Goal: Browse casually

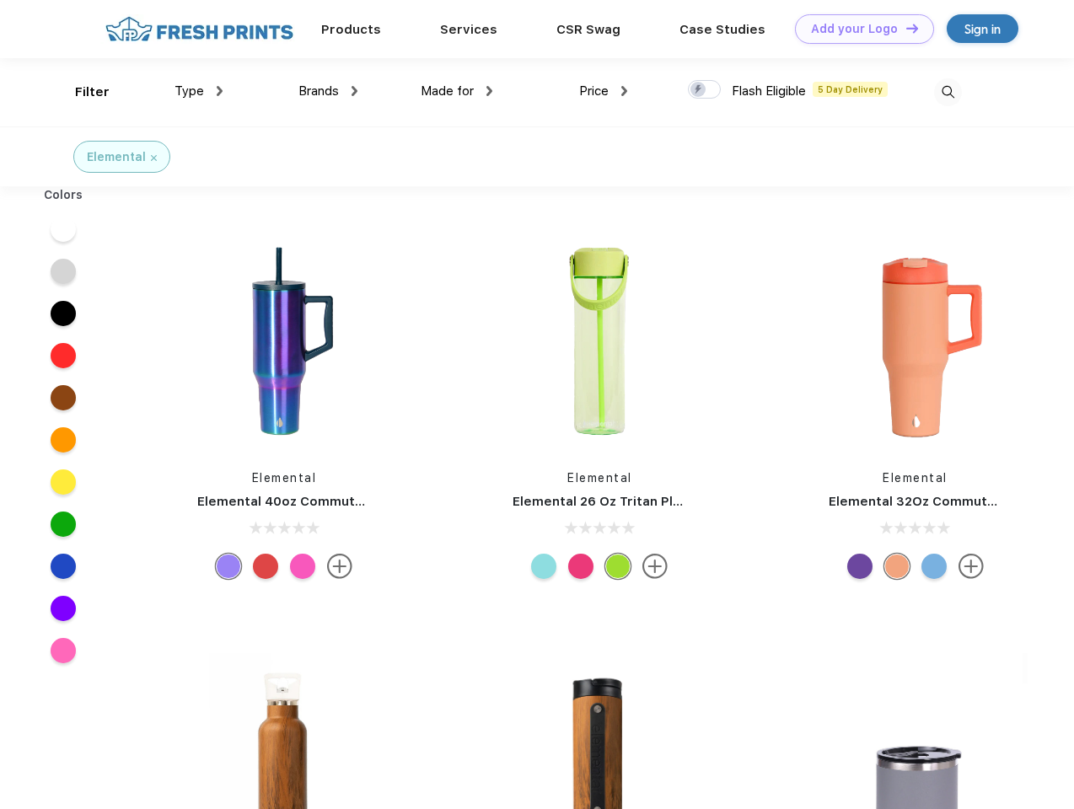
click at [858, 29] on link "Add your Logo Design Tool" at bounding box center [864, 29] width 139 height 30
click at [0, 0] on div "Design Tool" at bounding box center [0, 0] width 0 height 0
click at [905, 28] on link "Add your Logo Design Tool" at bounding box center [864, 29] width 139 height 30
click at [81, 92] on div "Filter" at bounding box center [92, 92] width 35 height 19
click at [199, 91] on span "Type" at bounding box center [190, 90] width 30 height 15
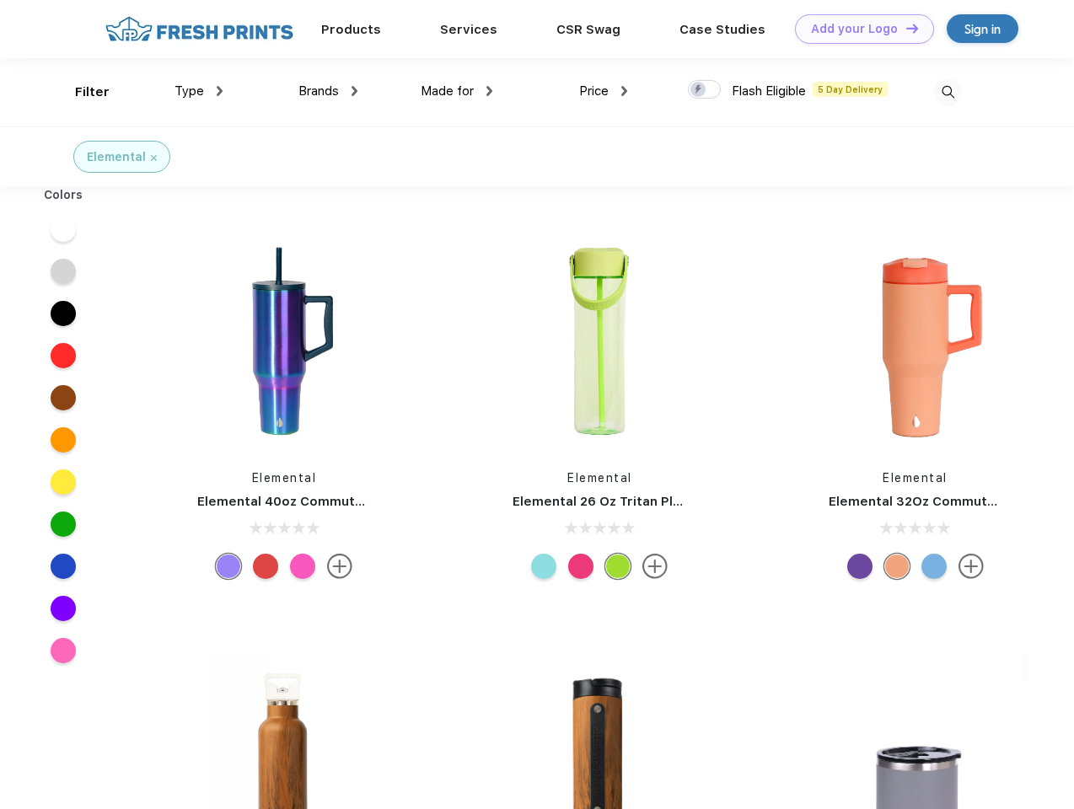
click at [328, 91] on span "Brands" at bounding box center [318, 90] width 40 height 15
click at [457, 91] on span "Made for" at bounding box center [447, 90] width 53 height 15
click at [604, 91] on span "Price" at bounding box center [594, 90] width 30 height 15
click at [705, 90] on div at bounding box center [704, 89] width 33 height 19
click at [699, 90] on input "checkbox" at bounding box center [693, 84] width 11 height 11
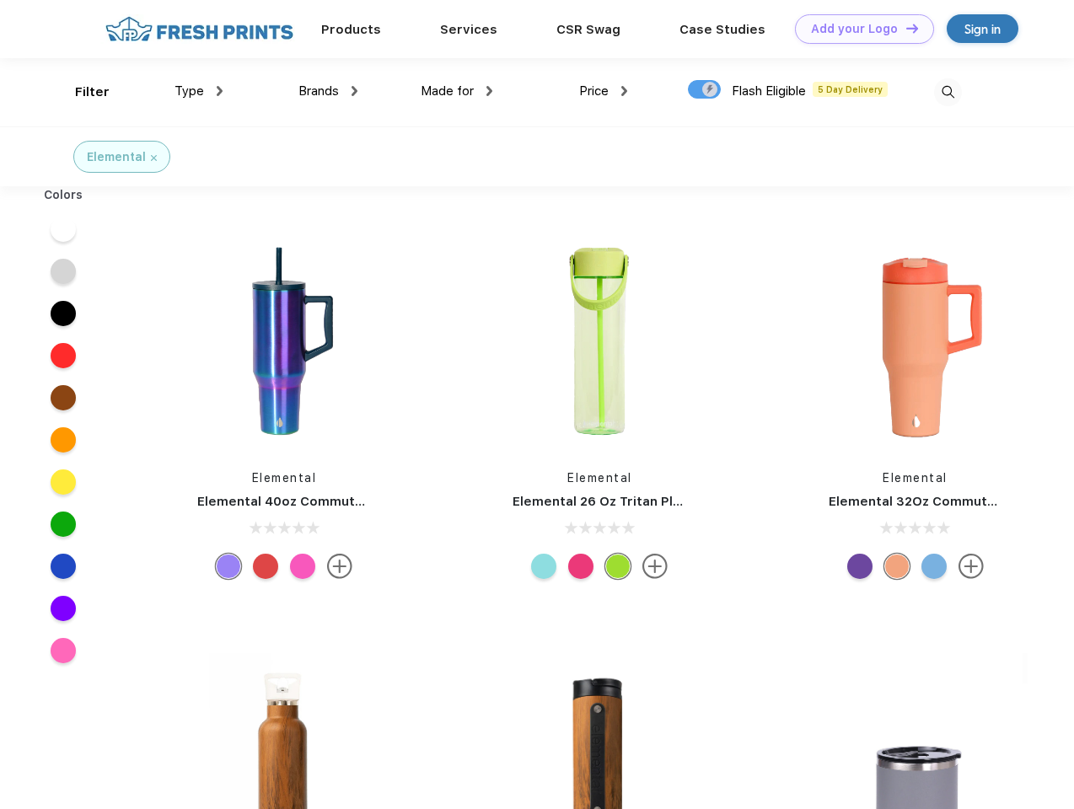
click at [948, 92] on img at bounding box center [948, 92] width 28 height 28
